Goal: Find specific page/section: Find specific page/section

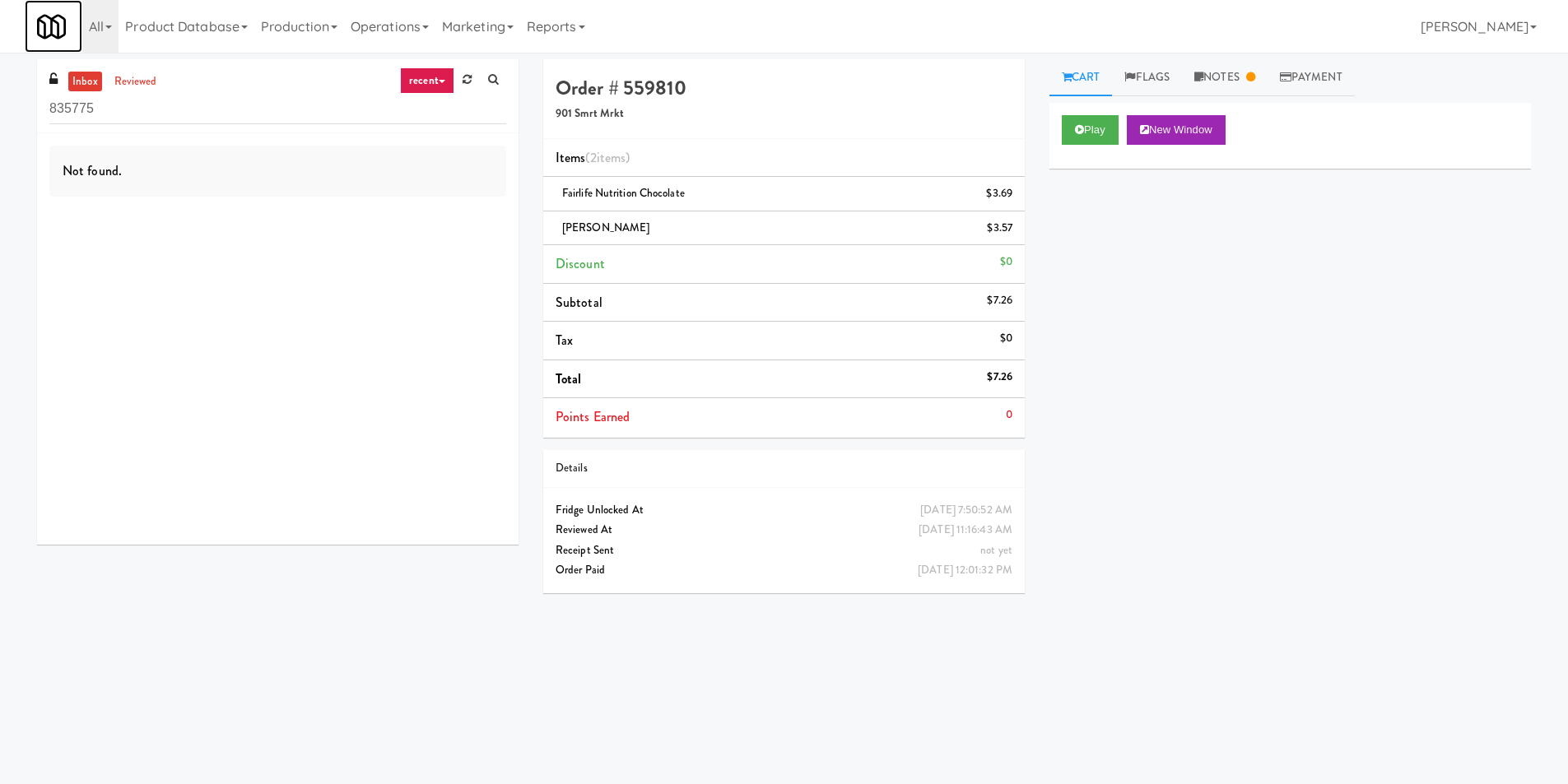
click at [80, 24] on link at bounding box center [53, 26] width 58 height 52
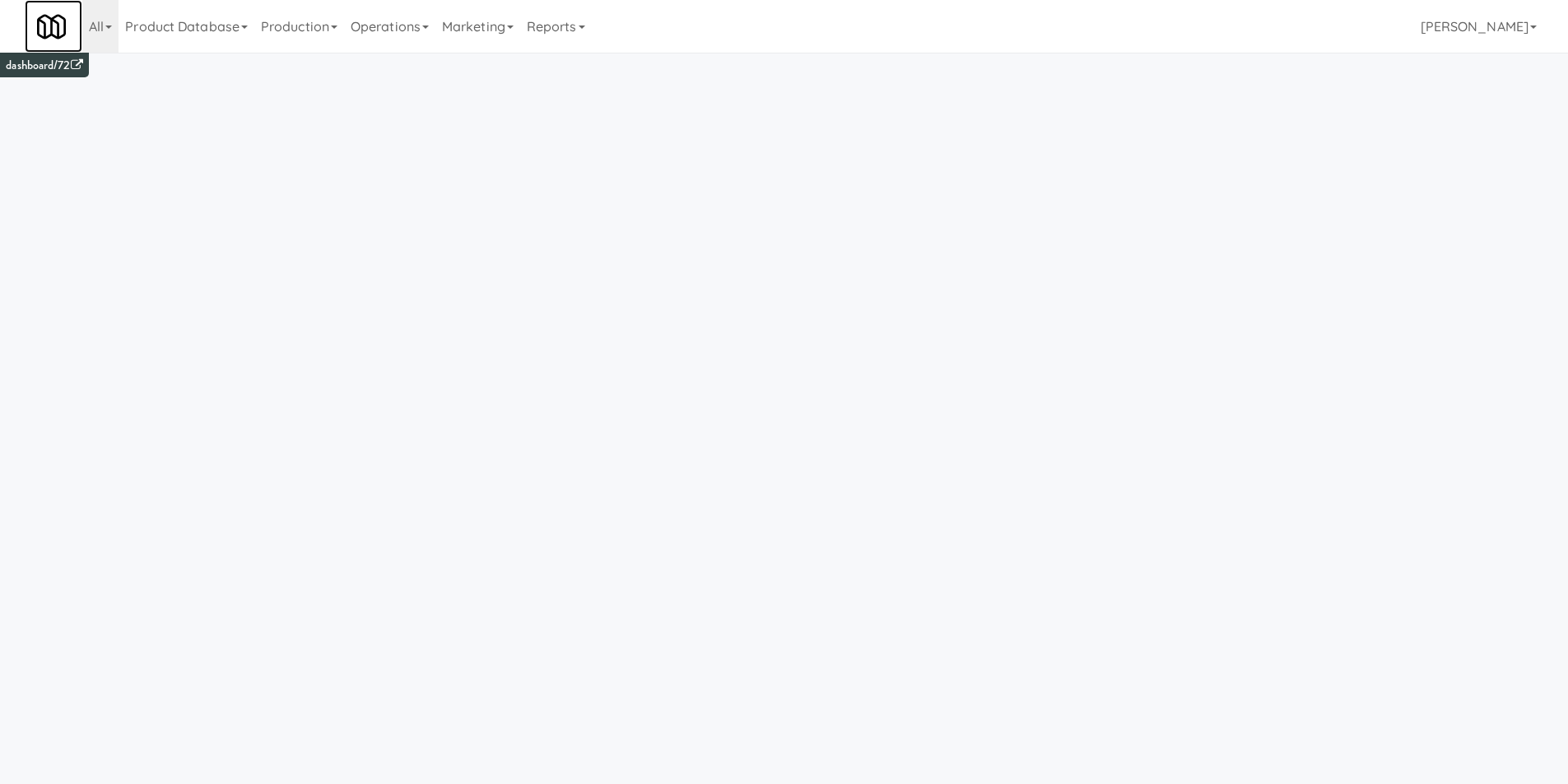
click at [52, 27] on img at bounding box center [50, 26] width 28 height 28
click at [43, 64] on link "dashboard/72" at bounding box center [43, 65] width 76 height 17
click at [310, 32] on link "Production" at bounding box center [299, 26] width 90 height 52
click at [408, 23] on link "Operations" at bounding box center [390, 26] width 92 height 52
click at [513, 28] on icon at bounding box center [510, 28] width 6 height 4
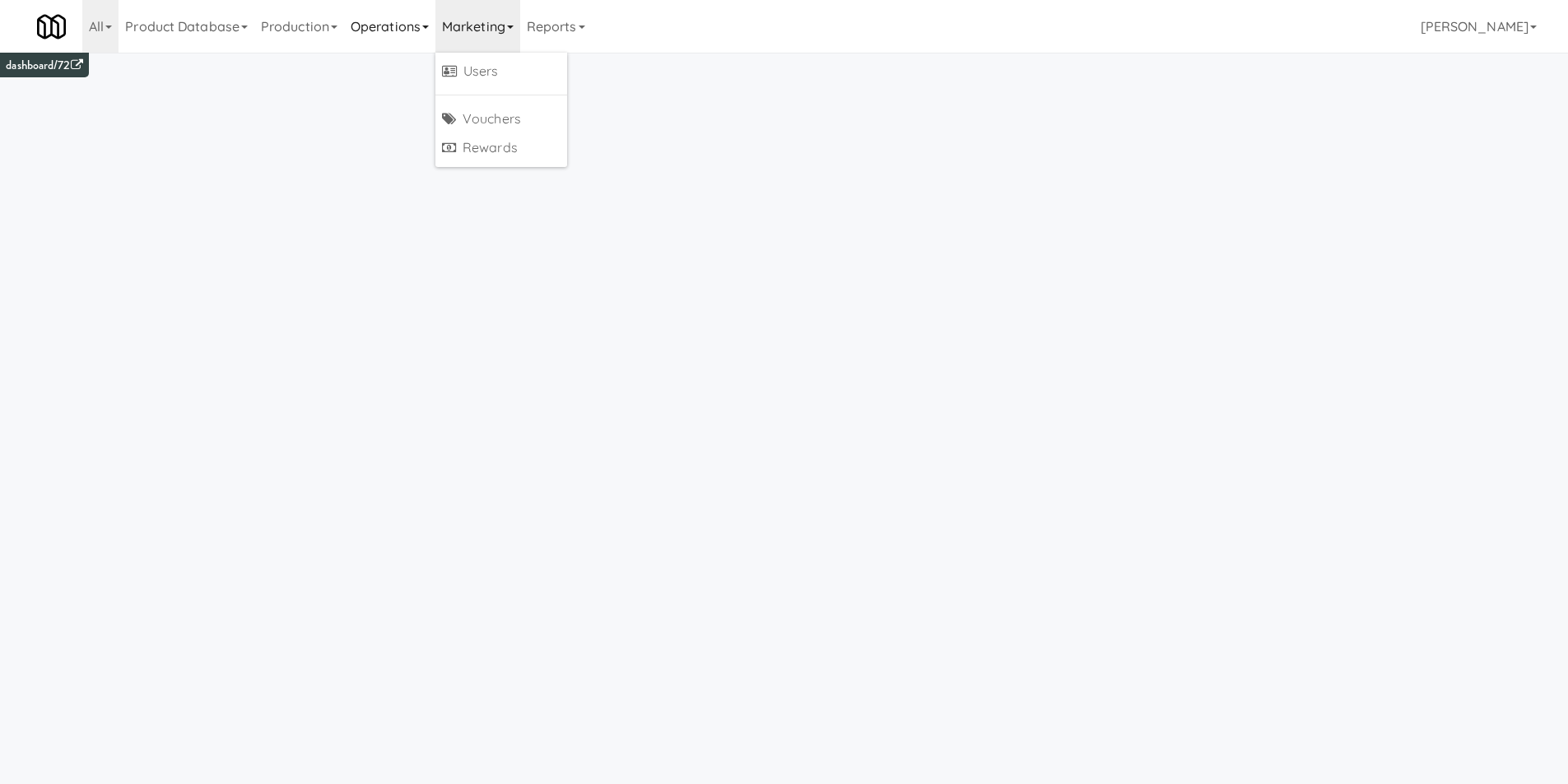
click at [397, 28] on link "Operations" at bounding box center [390, 26] width 92 height 52
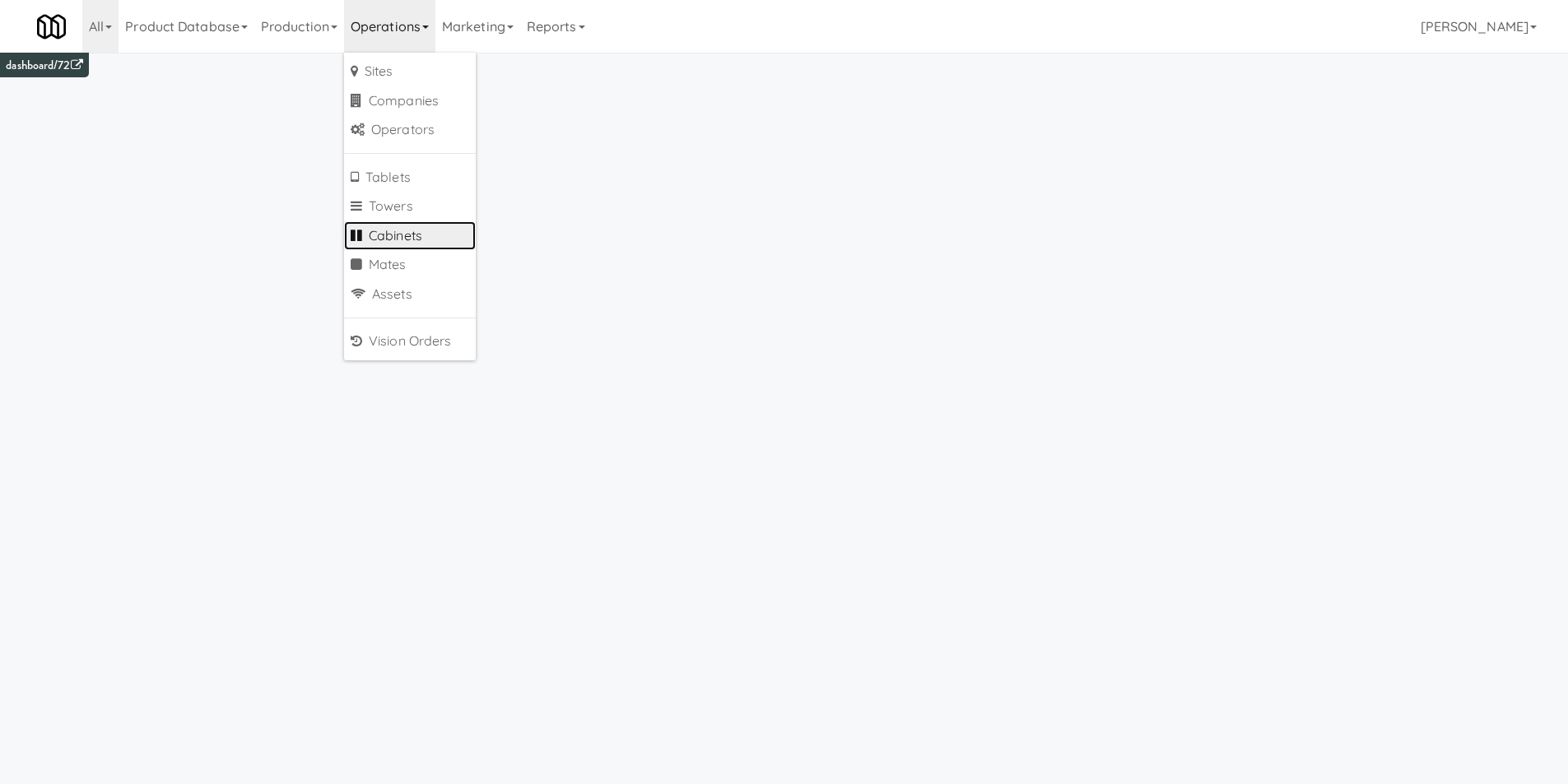
click at [421, 226] on link "Cabinets" at bounding box center [409, 236] width 131 height 29
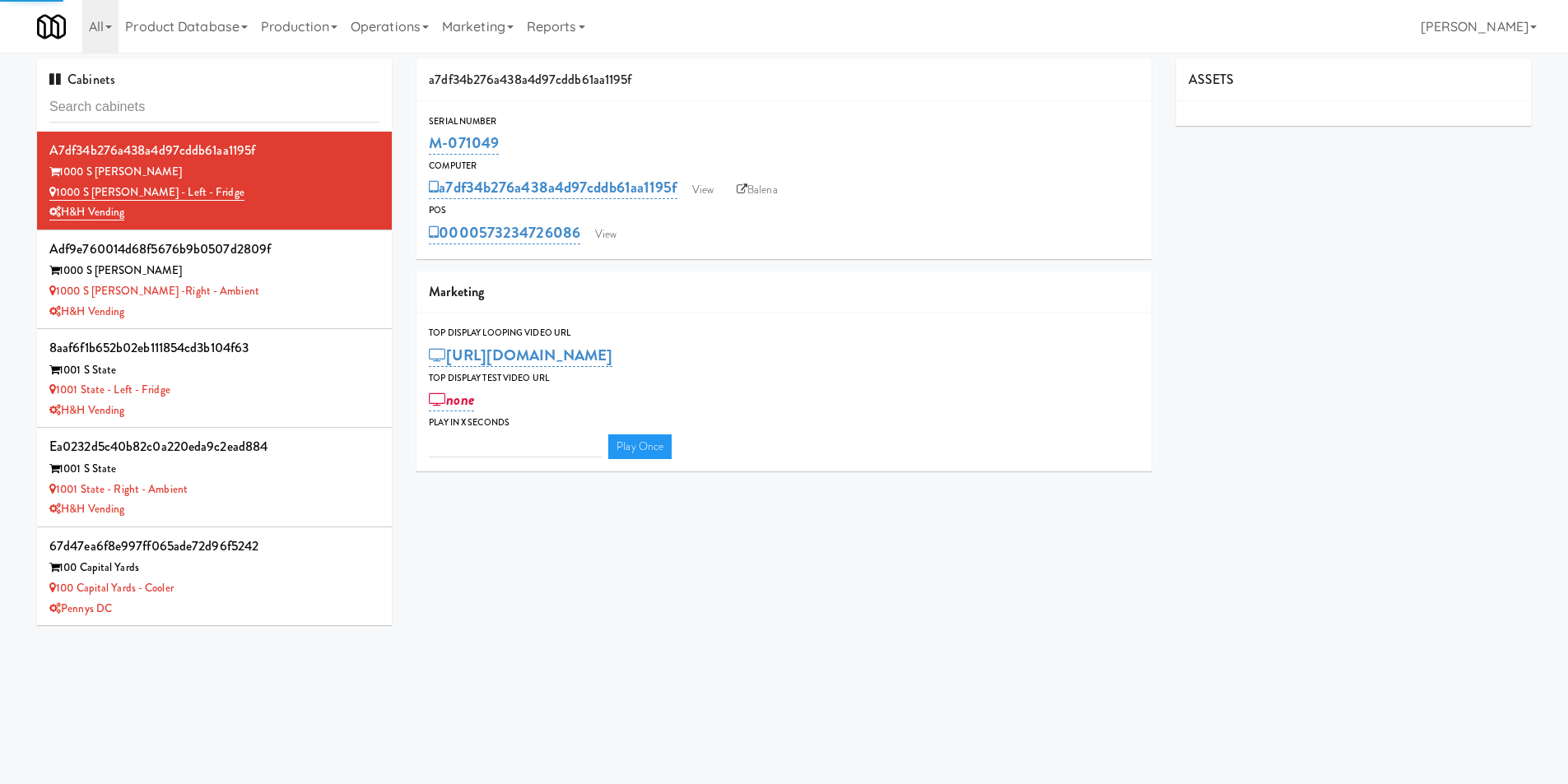
type input "3"
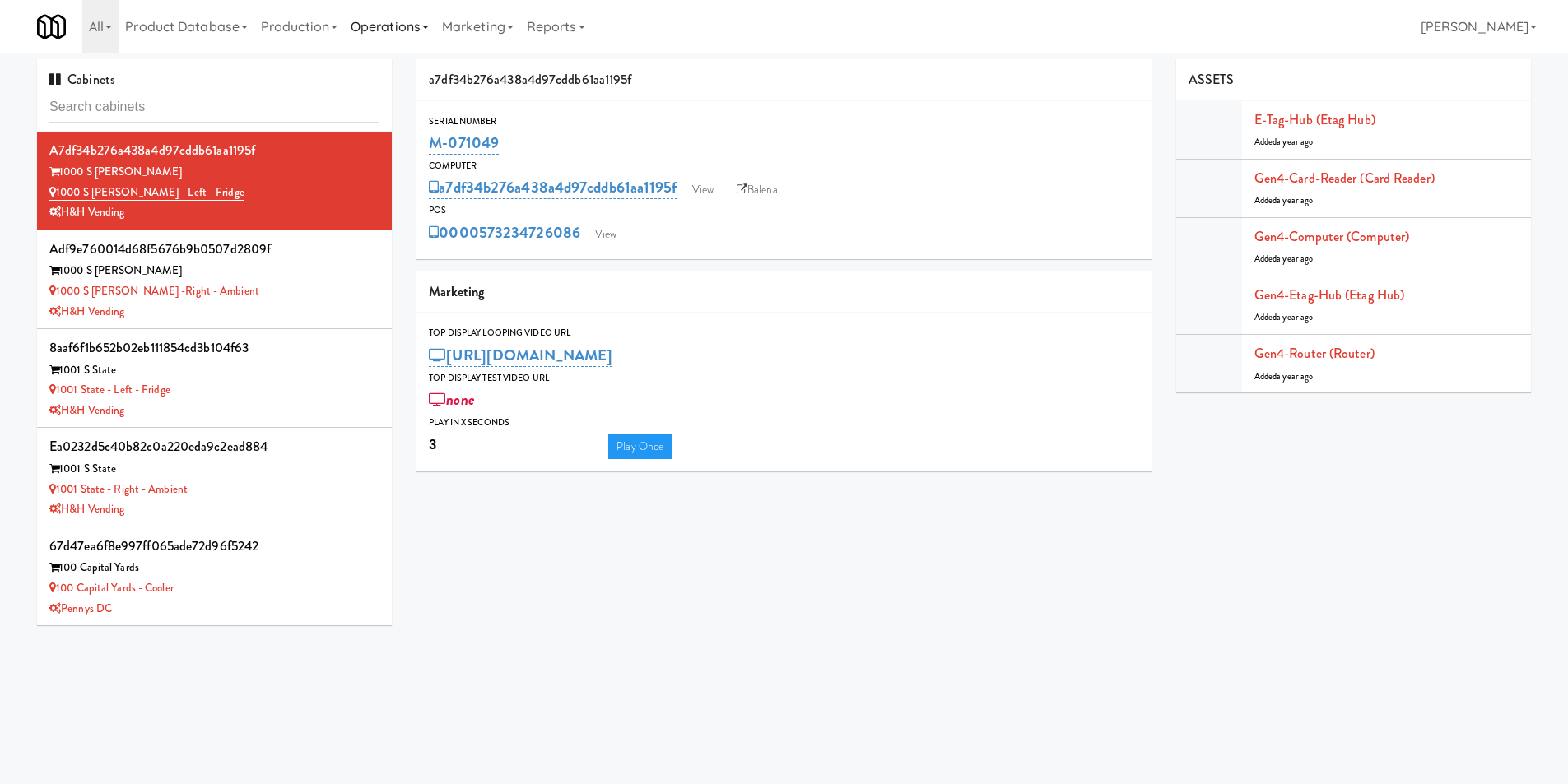
drag, startPoint x: 410, startPoint y: 36, endPoint x: 400, endPoint y: 30, distance: 11.7
click at [408, 35] on link "Operations" at bounding box center [390, 26] width 92 height 52
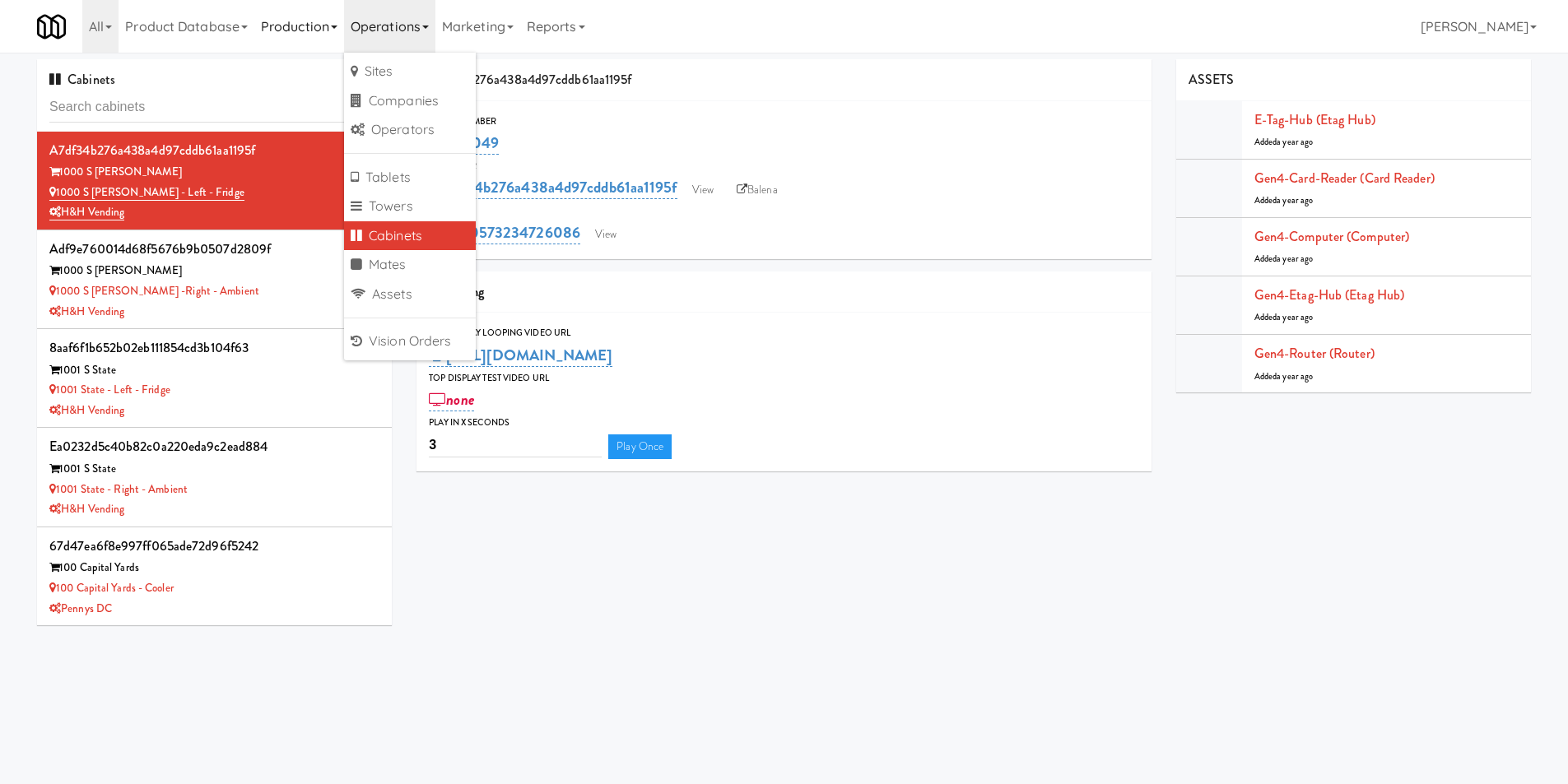
click at [315, 32] on link "Production" at bounding box center [299, 26] width 90 height 52
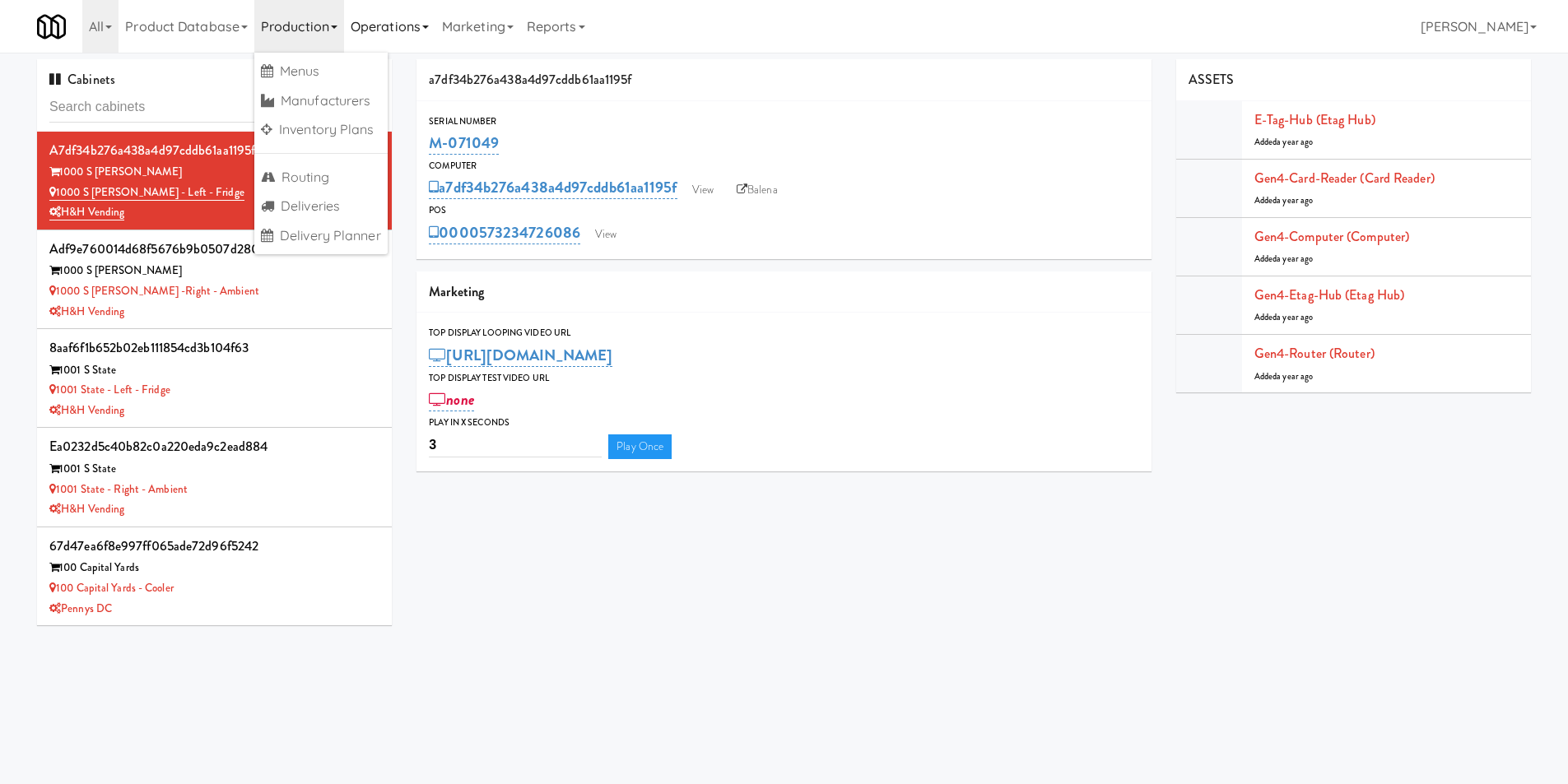
click at [393, 20] on link "Operations" at bounding box center [390, 26] width 92 height 52
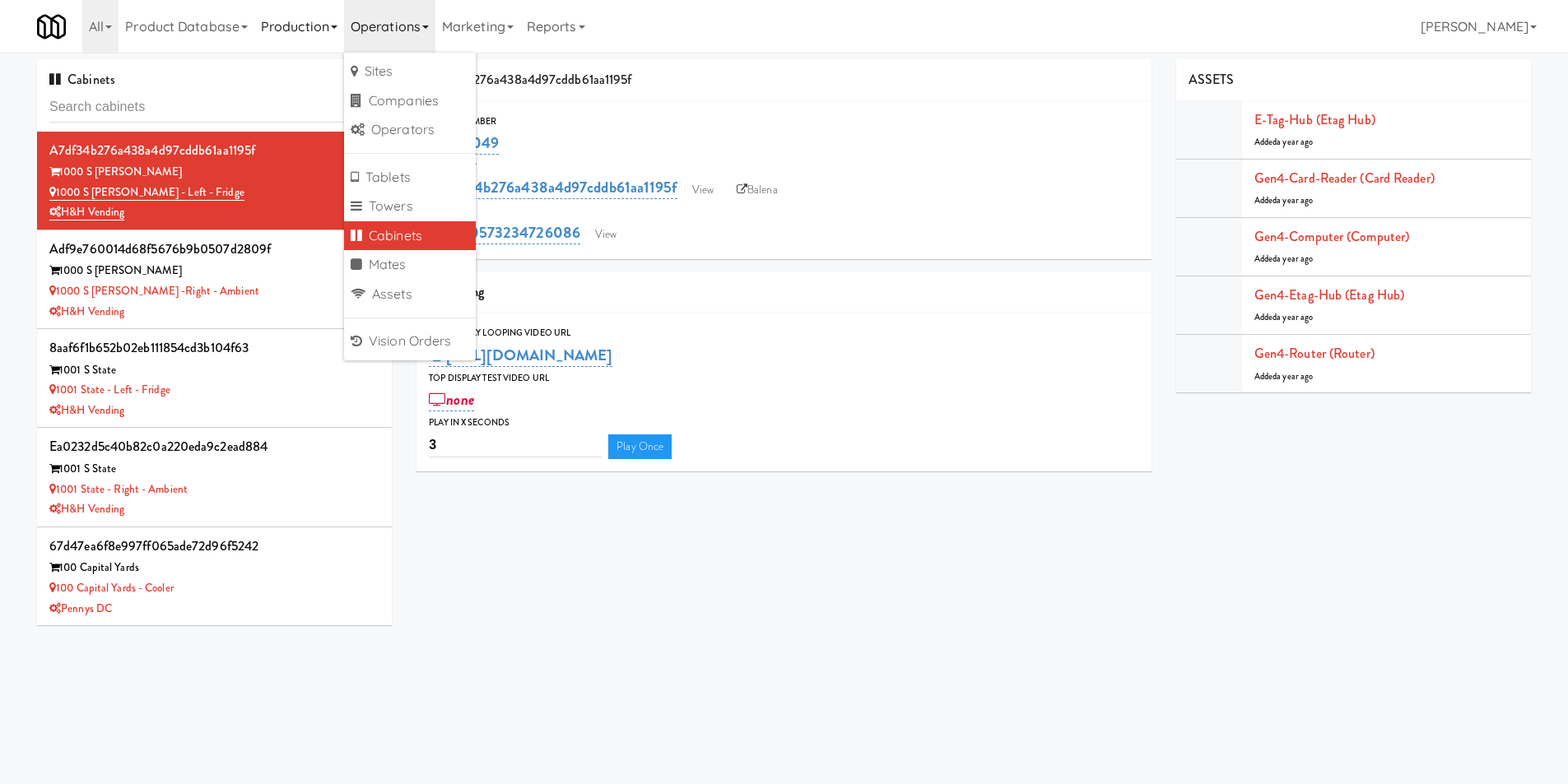
click at [312, 31] on link "Production" at bounding box center [299, 26] width 90 height 52
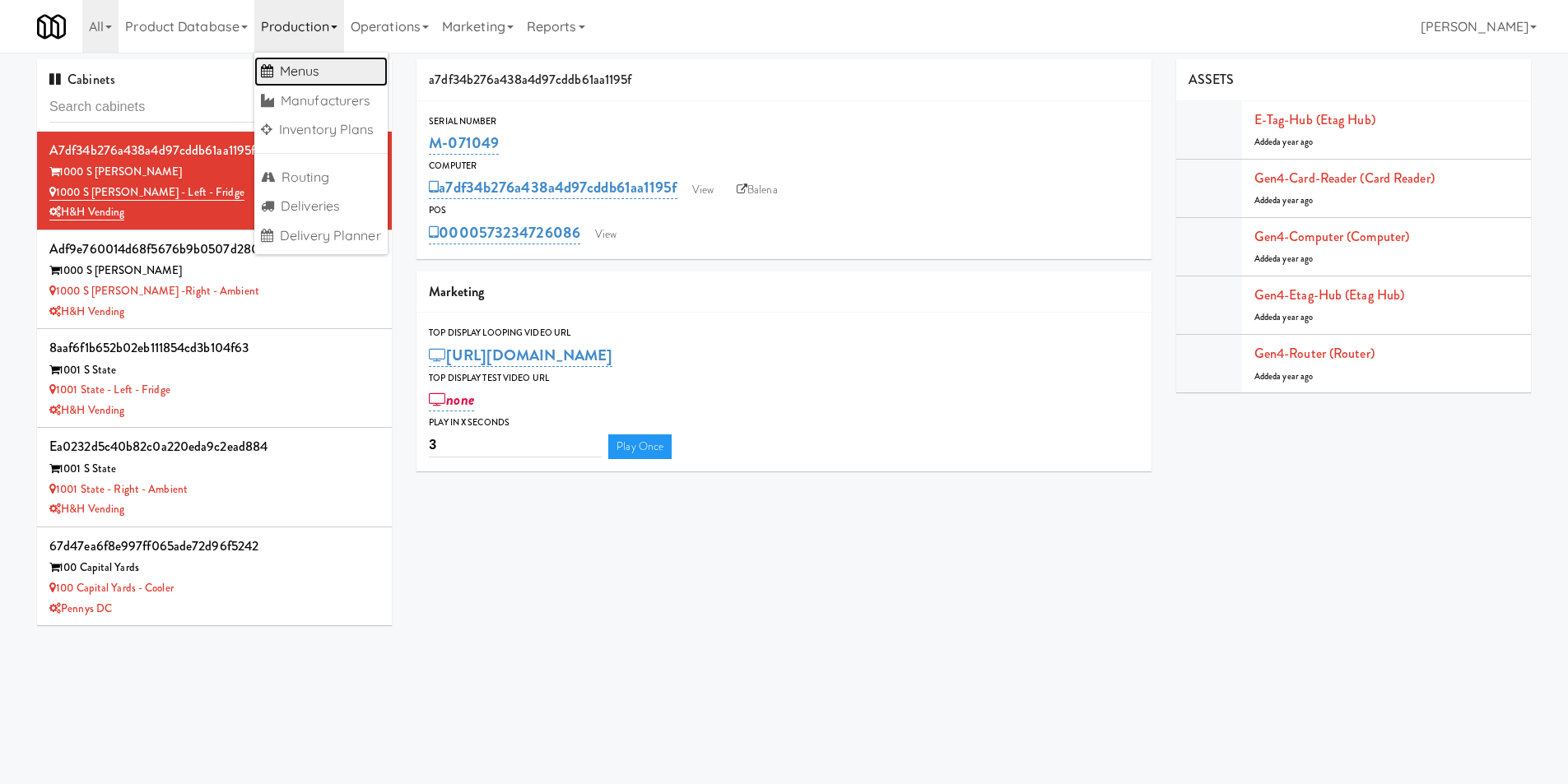
click at [318, 66] on link "Menus" at bounding box center [320, 72] width 133 height 29
